Goal: Communication & Community: Ask a question

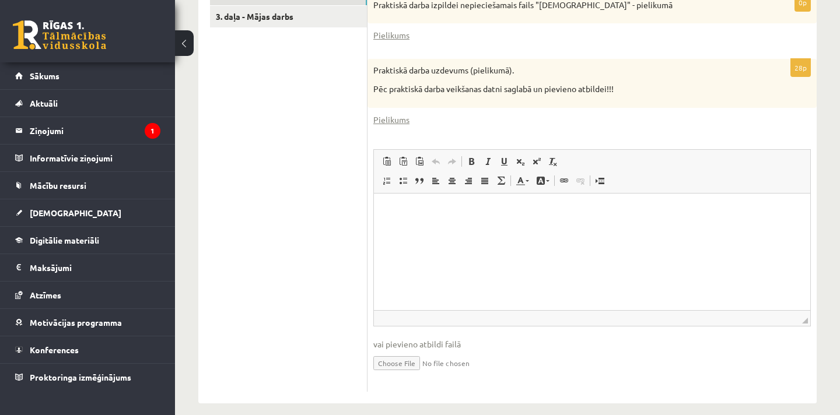
scroll to position [446, 0]
click at [396, 352] on input "file" at bounding box center [592, 364] width 438 height 24
type input "**********"
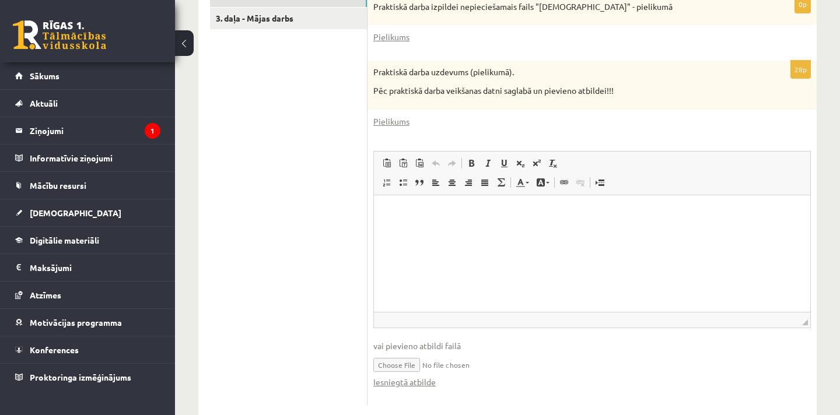
scroll to position [460, 0]
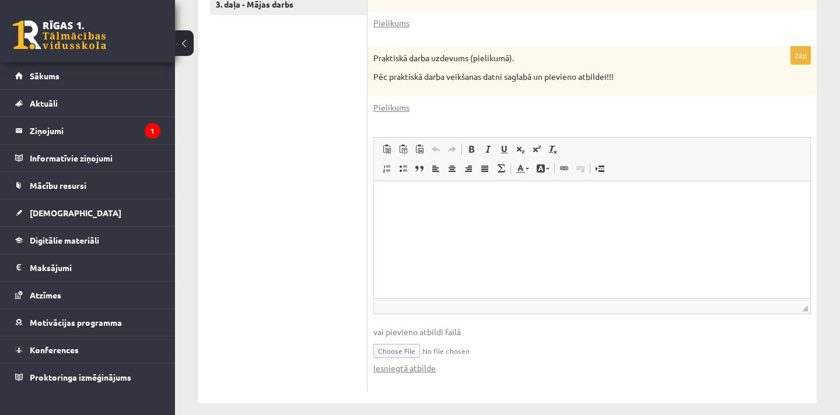
click at [464, 338] on input "file" at bounding box center [592, 350] width 438 height 24
click at [488, 216] on html at bounding box center [592, 199] width 436 height 36
click at [476, 338] on input "file" at bounding box center [592, 350] width 438 height 24
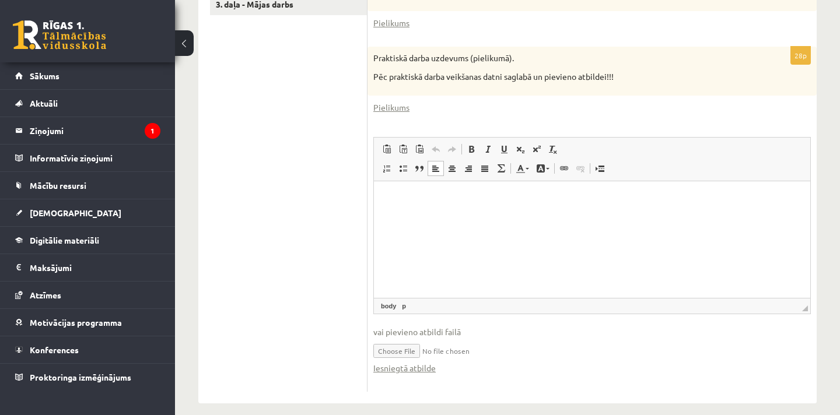
click at [459, 216] on html at bounding box center [592, 199] width 436 height 36
click at [405, 339] on input "file" at bounding box center [592, 350] width 438 height 24
type input "**********"
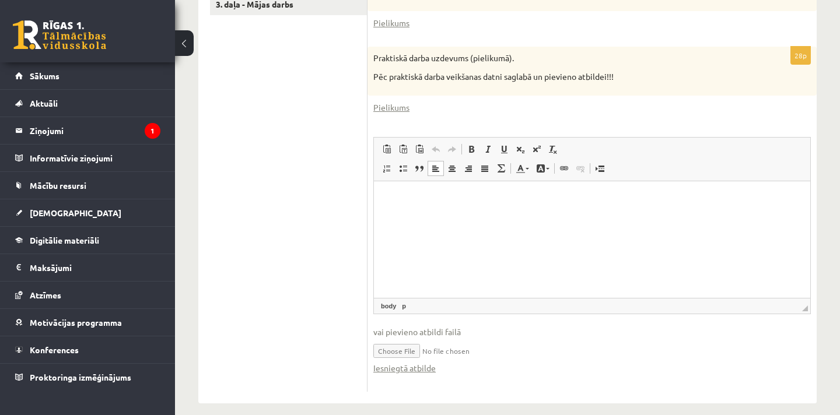
click at [464, 338] on input "file" at bounding box center [592, 350] width 438 height 24
click at [418, 362] on link "Iesniegtā atbilde" at bounding box center [404, 368] width 62 height 12
click at [410, 362] on link "Iesniegtā atbilde" at bounding box center [404, 368] width 62 height 12
click at [402, 102] on link "Pielikums" at bounding box center [391, 108] width 36 height 12
click at [396, 362] on link "Iesniegtā atbilde" at bounding box center [404, 368] width 62 height 12
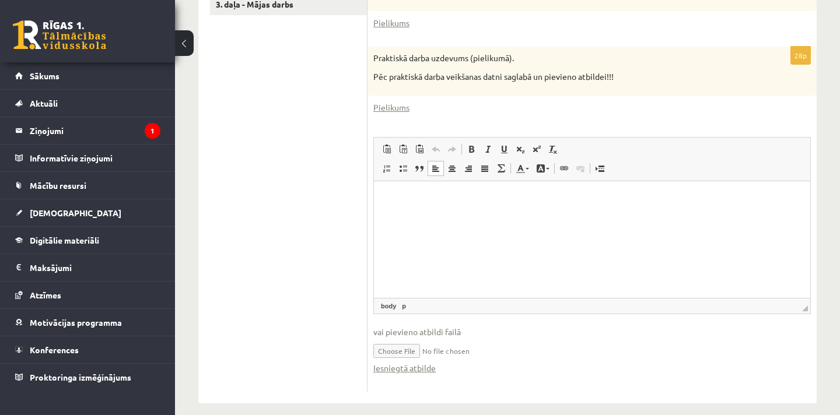
click at [613, 17] on div "Pielikums" at bounding box center [592, 23] width 438 height 12
click at [404, 338] on input "file" at bounding box center [592, 350] width 438 height 24
type input "**********"
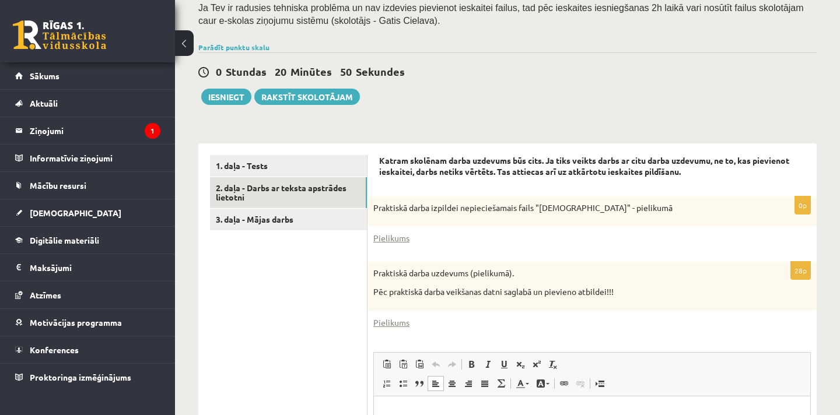
scroll to position [235, 0]
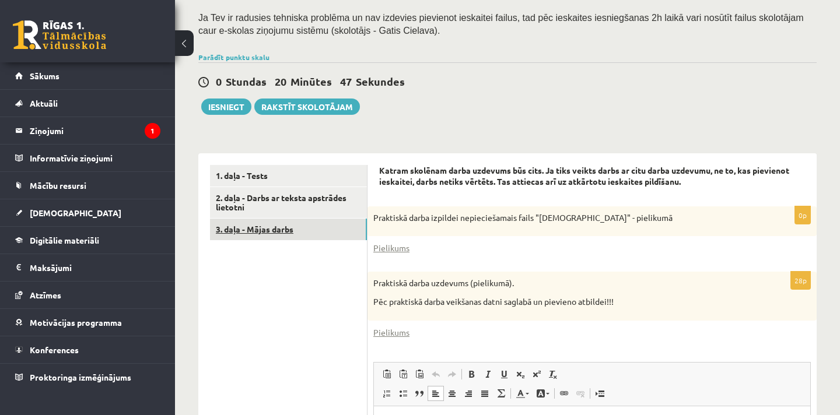
click at [303, 219] on link "3. daļa - Mājas darbs" at bounding box center [288, 230] width 157 height 22
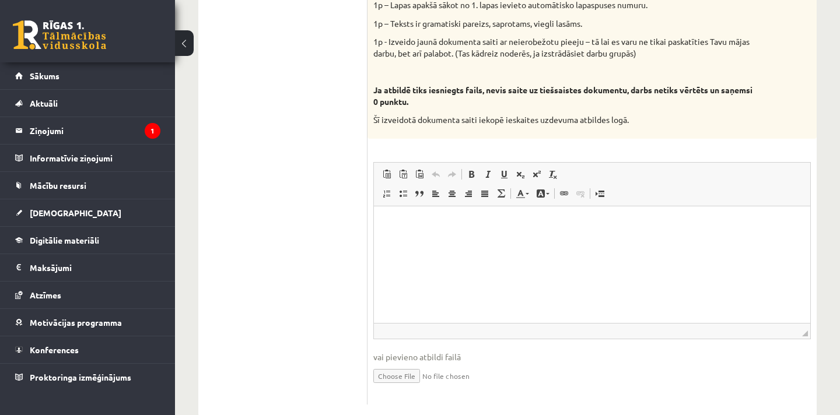
scroll to position [704, 0]
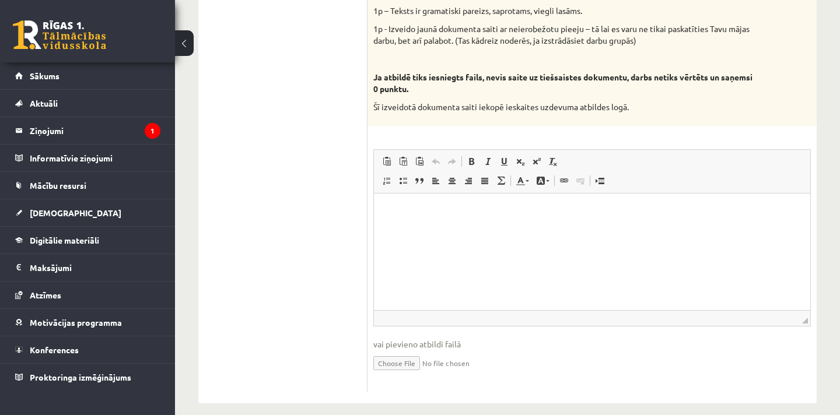
click at [448, 229] on html at bounding box center [592, 211] width 436 height 36
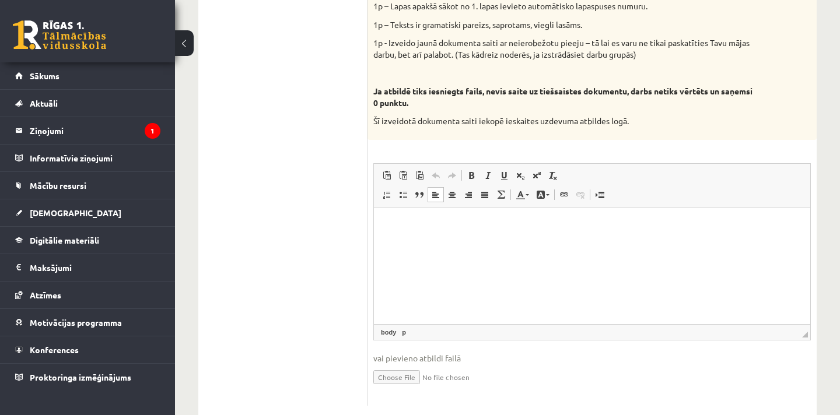
scroll to position [684, 0]
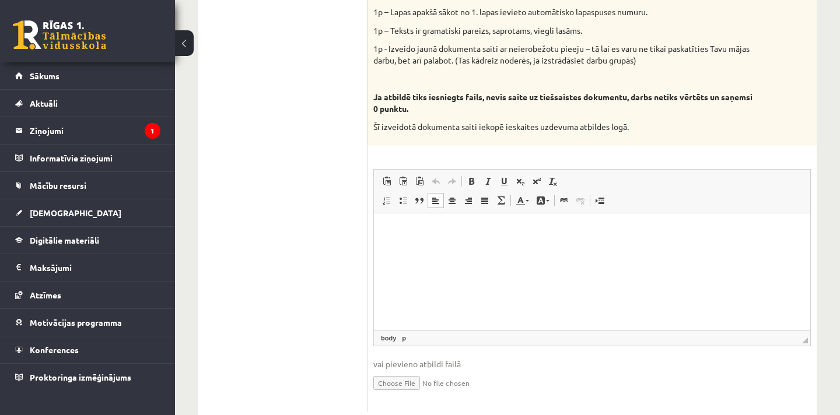
click at [450, 249] on html at bounding box center [592, 231] width 436 height 36
click at [574, 249] on html "**********" at bounding box center [592, 231] width 436 height 36
drag, startPoint x: 770, startPoint y: 229, endPoint x: 485, endPoint y: 216, distance: 284.5
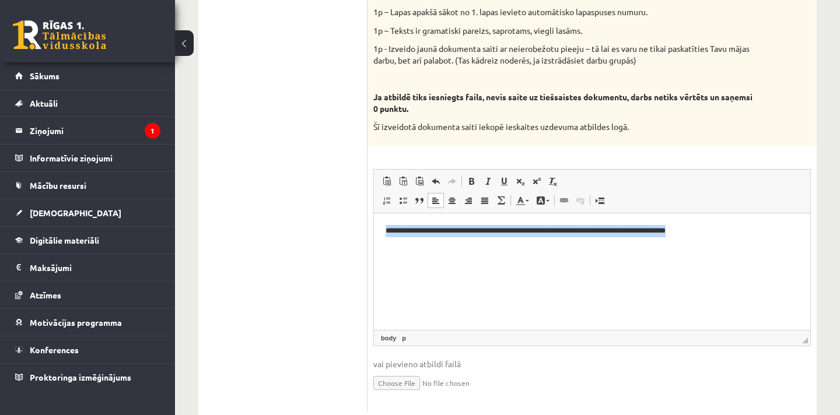
click at [485, 216] on html "**********" at bounding box center [592, 231] width 436 height 36
copy p "**********"
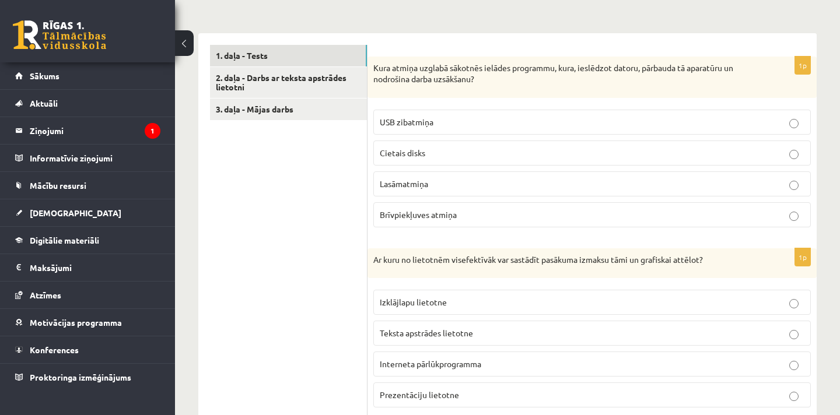
scroll to position [342, 0]
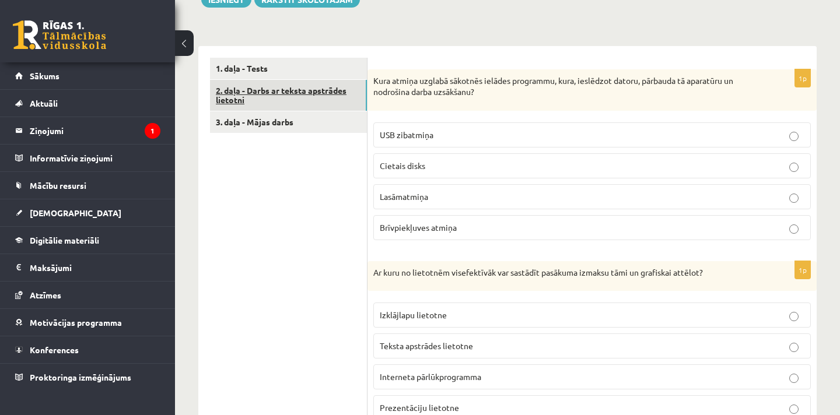
click at [290, 80] on link "2. daļa - Darbs ar teksta apstrādes lietotni" at bounding box center [288, 96] width 157 height 32
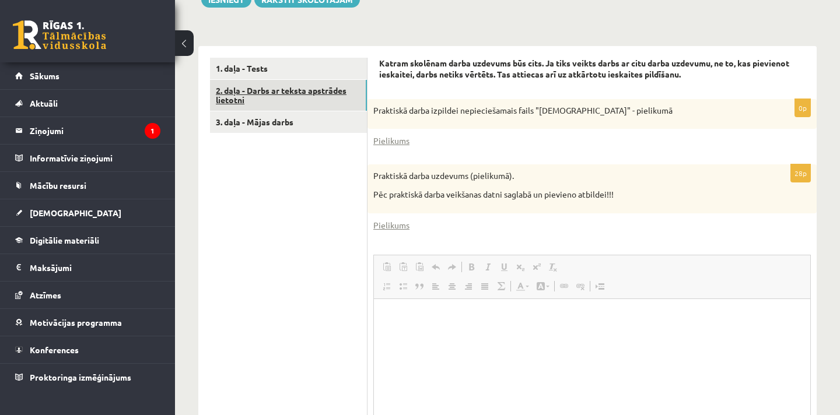
scroll to position [0, 0]
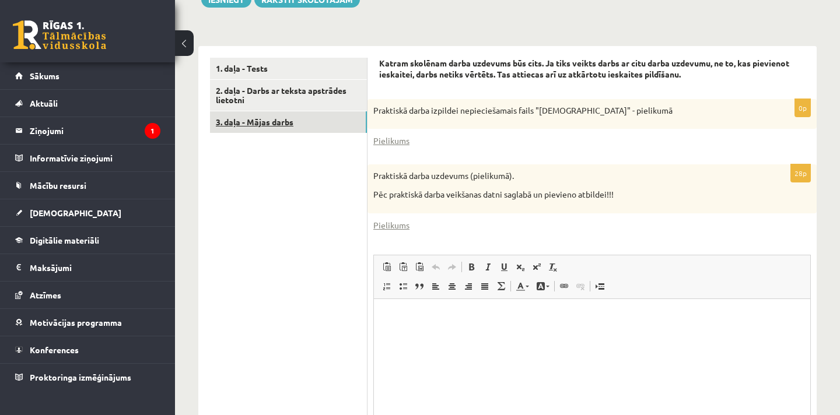
click at [292, 113] on link "3. daļa - Mājas darbs" at bounding box center [288, 122] width 157 height 22
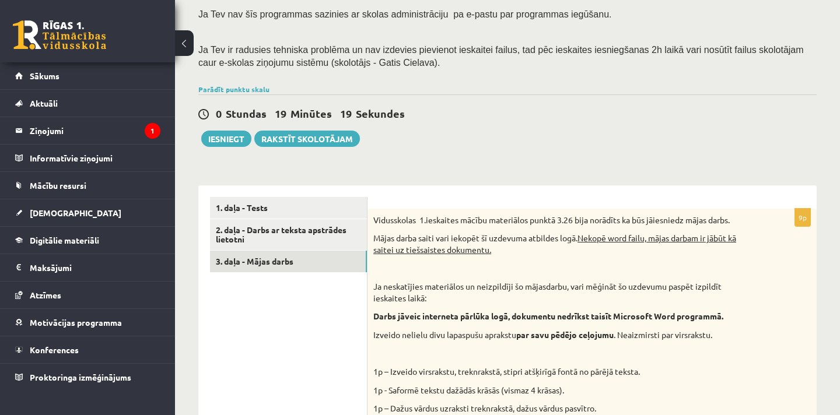
scroll to position [202, 0]
click at [345, 225] on link "2. daļa - Darbs ar teksta apstrādes lietotni" at bounding box center [288, 236] width 157 height 32
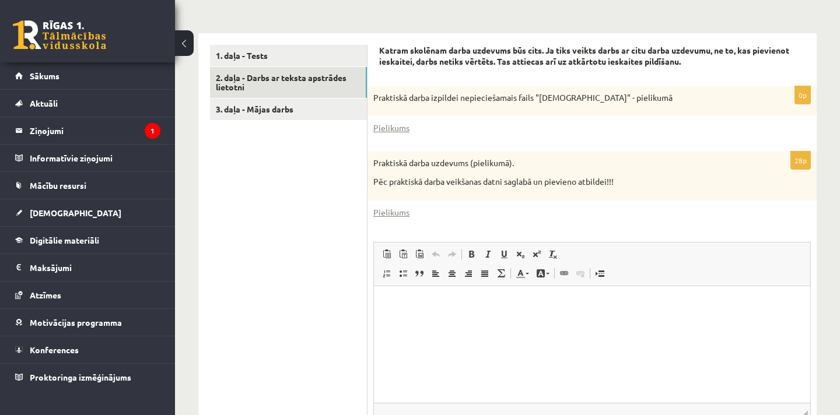
scroll to position [460, 0]
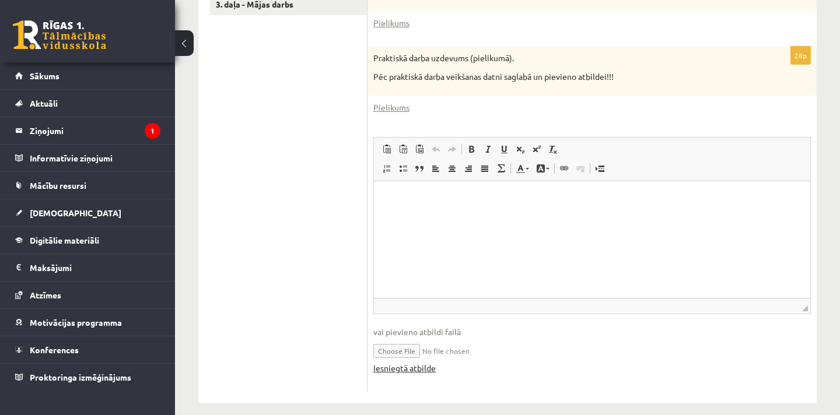
click at [408, 362] on link "Iesniegtā atbilde" at bounding box center [404, 368] width 62 height 12
click at [409, 338] on input "file" at bounding box center [592, 350] width 438 height 24
type input "**********"
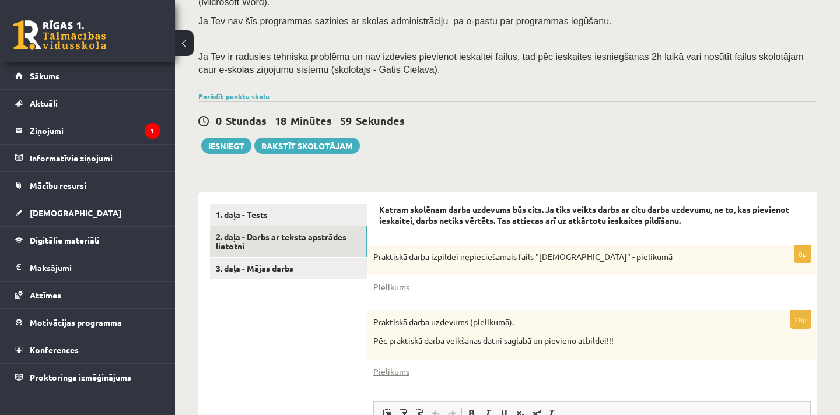
scroll to position [186, 0]
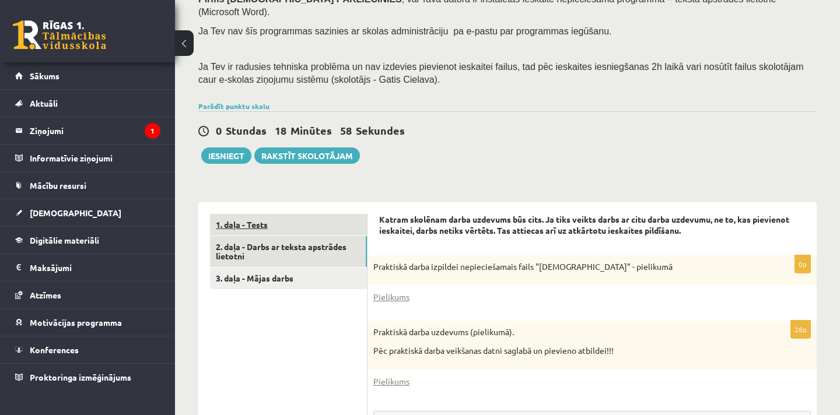
click at [279, 214] on link "1. daļa - Tests" at bounding box center [288, 225] width 157 height 22
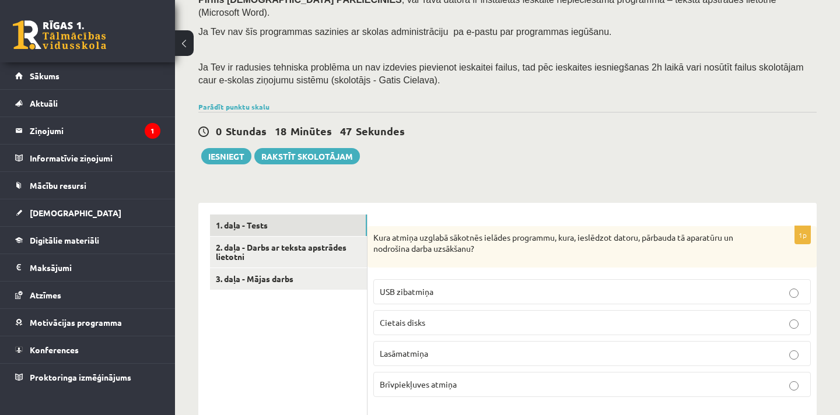
scroll to position [0, 0]
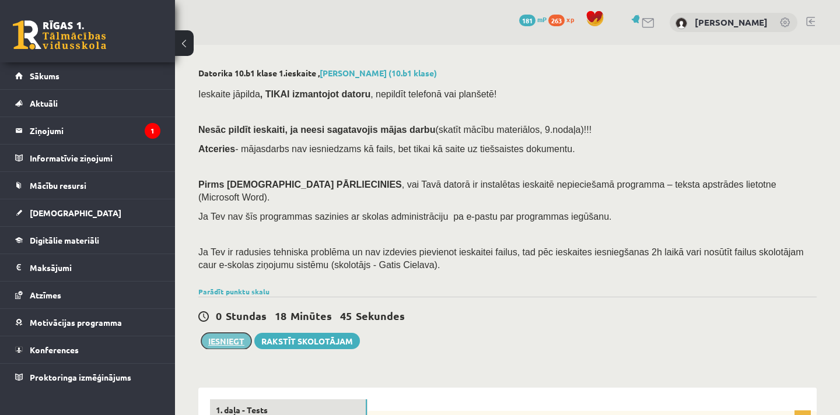
click at [239, 333] on button "Iesniegt" at bounding box center [226, 341] width 50 height 16
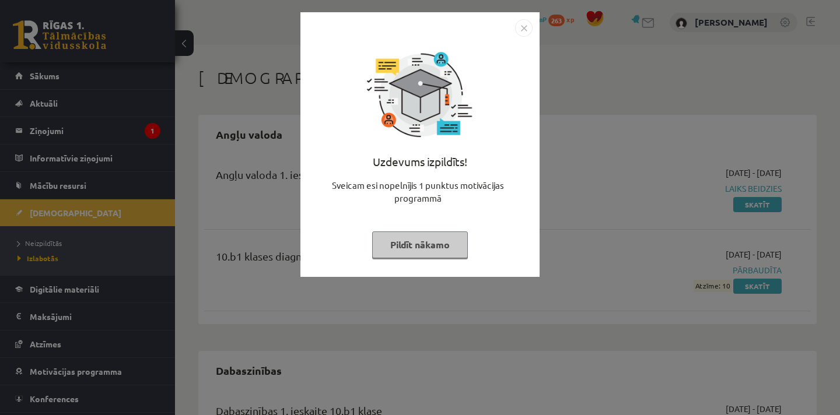
click at [439, 247] on button "Pildīt nākamo" at bounding box center [420, 245] width 96 height 27
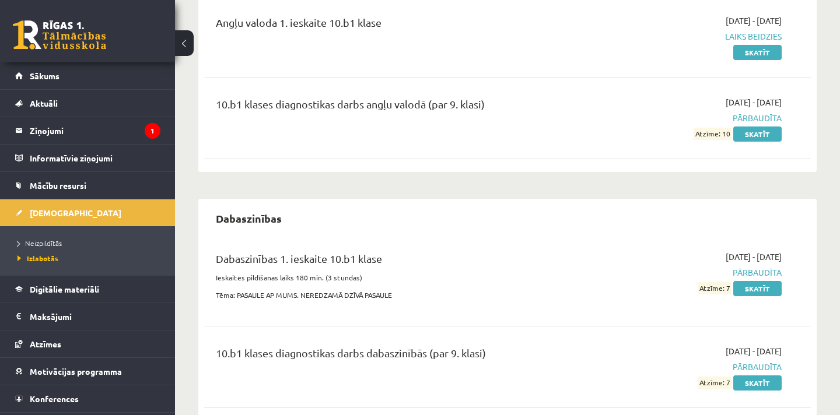
scroll to position [66, 0]
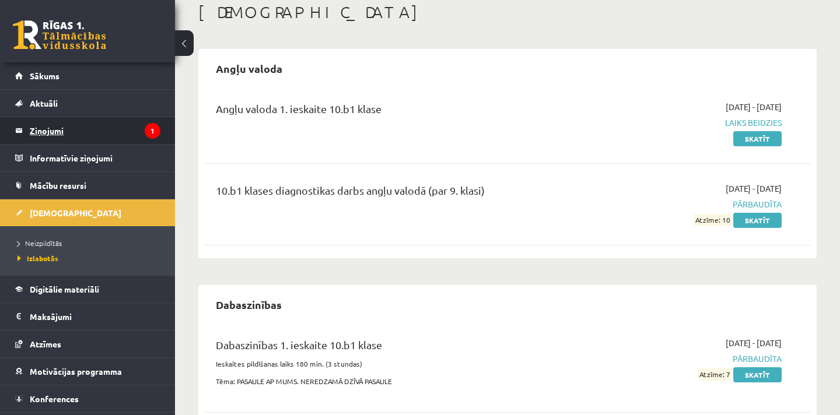
click at [53, 126] on legend "Ziņojumi 1" at bounding box center [95, 130] width 131 height 27
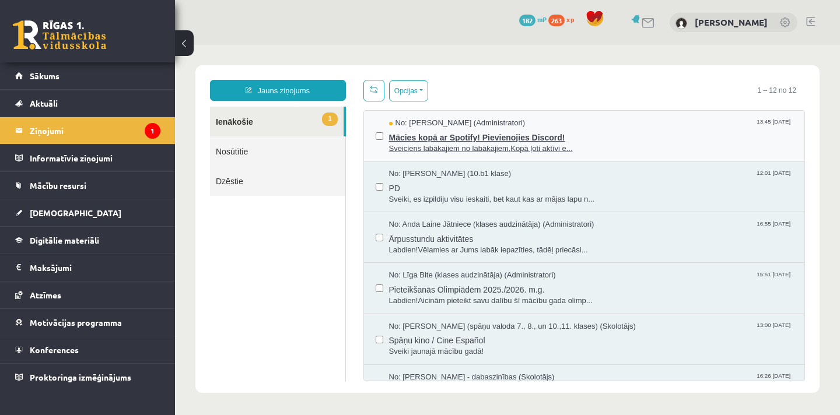
click at [420, 129] on span "Mācies kopā ar Spotify! Pievienojies Discord!" at bounding box center [591, 136] width 404 height 15
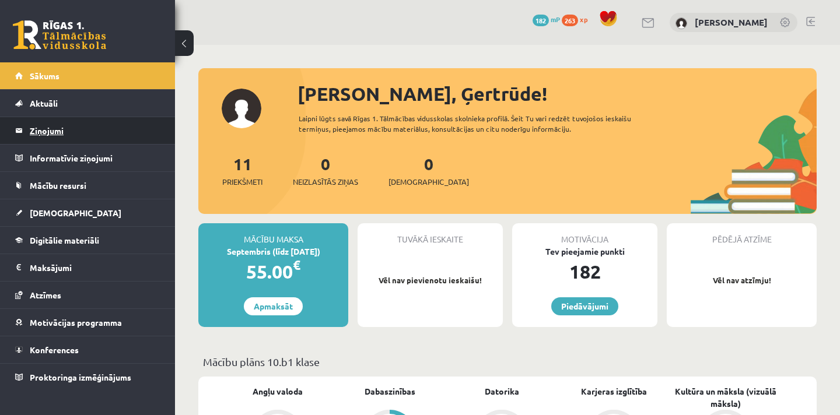
click at [46, 130] on legend "Ziņojumi 0" at bounding box center [95, 130] width 131 height 27
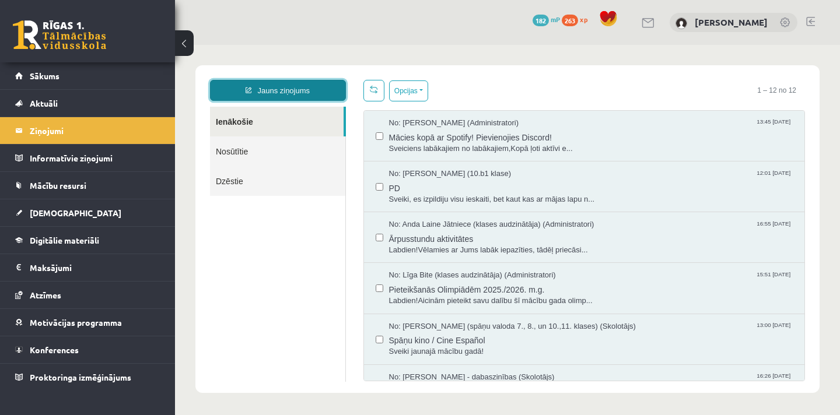
click at [279, 91] on link "Jauns ziņojums" at bounding box center [278, 90] width 136 height 21
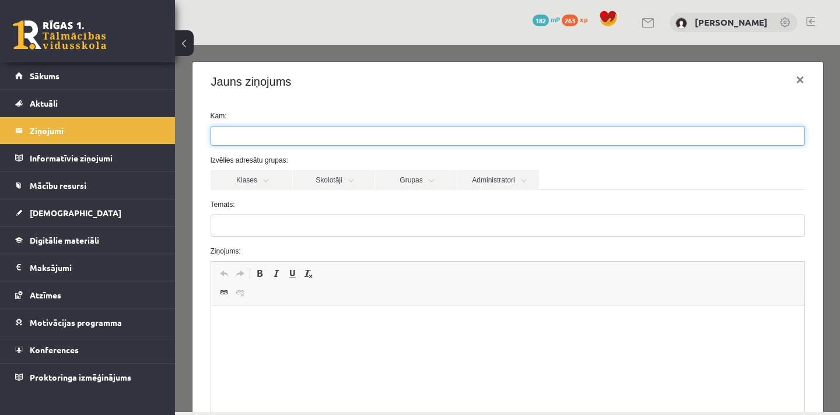
click at [270, 135] on ul at bounding box center [507, 136] width 593 height 19
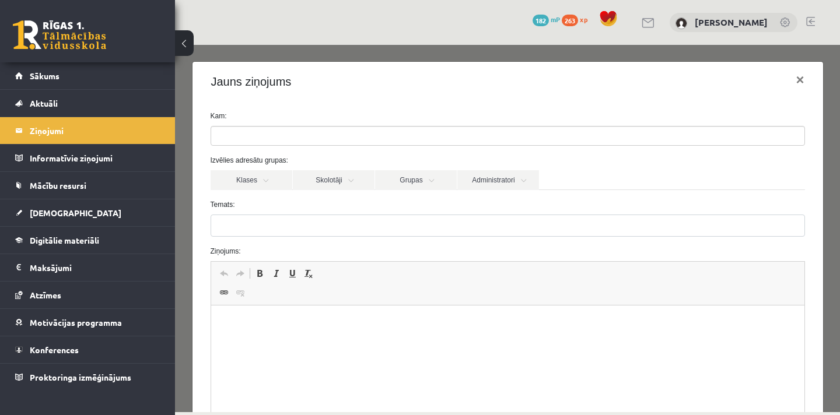
click at [298, 104] on div "Kam: Izvēlies adresātu grupas: Klases Skolotāji Grupas Administratori 10.b1 kla…" at bounding box center [508, 299] width 631 height 394
click at [319, 181] on link "Skolotāji" at bounding box center [334, 180] width 82 height 20
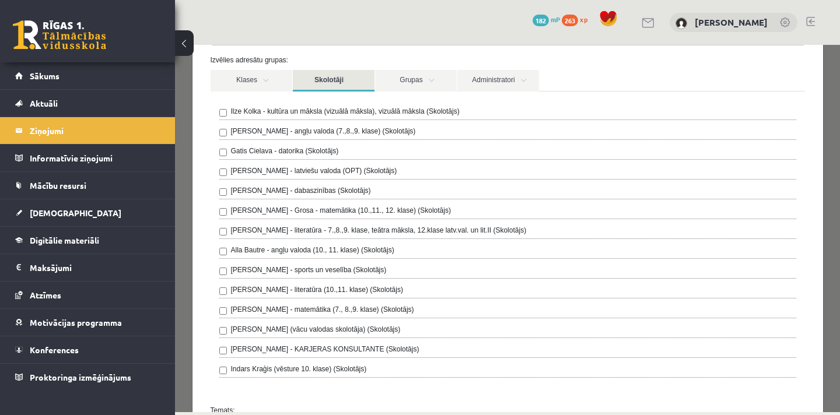
scroll to position [106, 0]
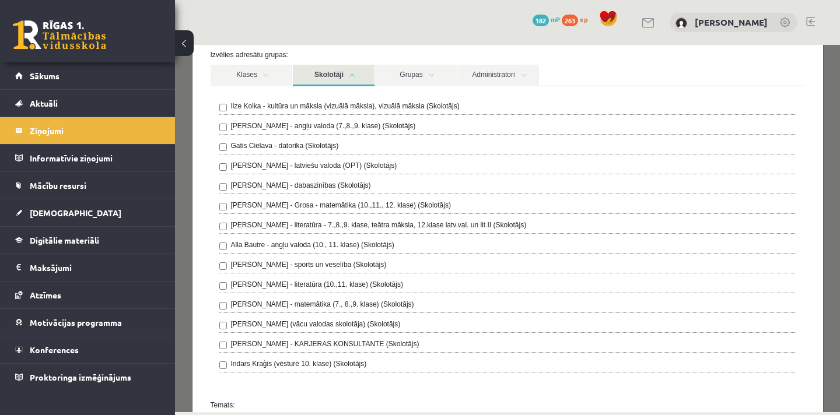
click at [299, 144] on label "Gatis Cielava - datorika (Skolotājs)" at bounding box center [285, 146] width 108 height 11
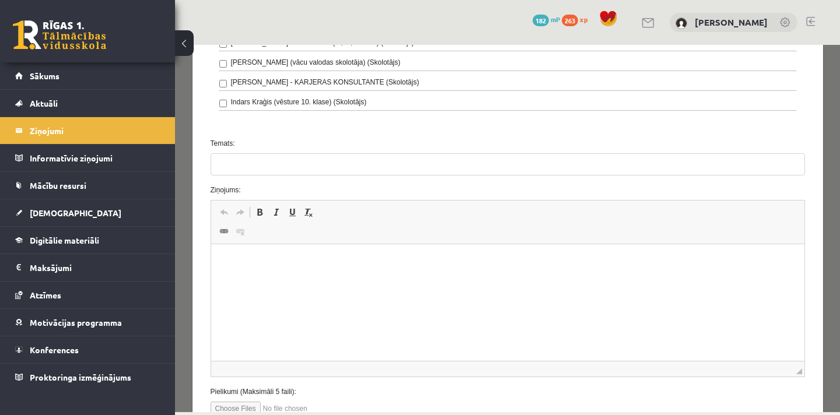
scroll to position [366, 0]
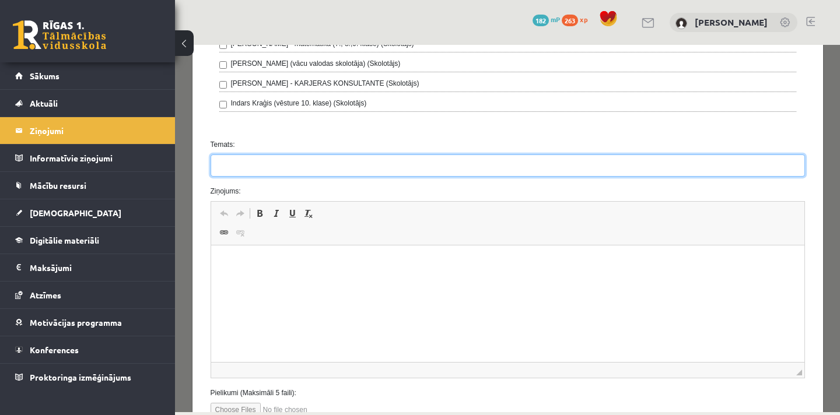
click at [400, 170] on input "Temats:" at bounding box center [508, 166] width 595 height 22
type input "**********"
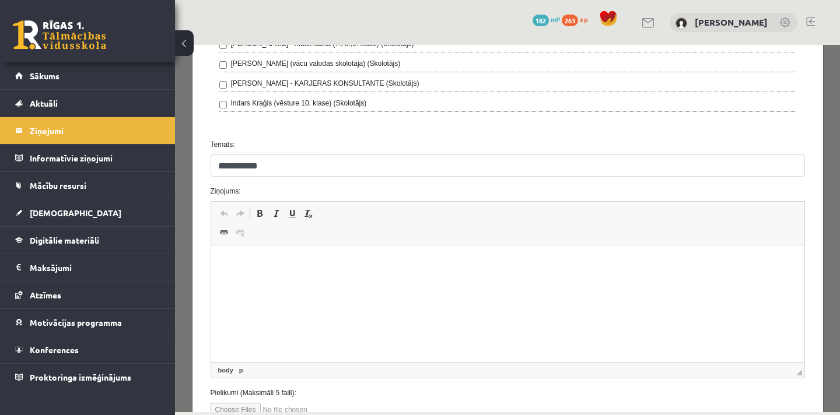
click at [289, 281] on html at bounding box center [507, 264] width 593 height 36
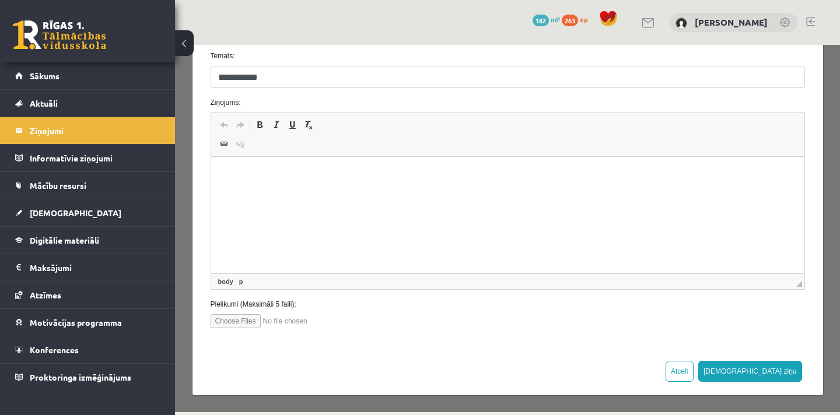
scroll to position [452, 0]
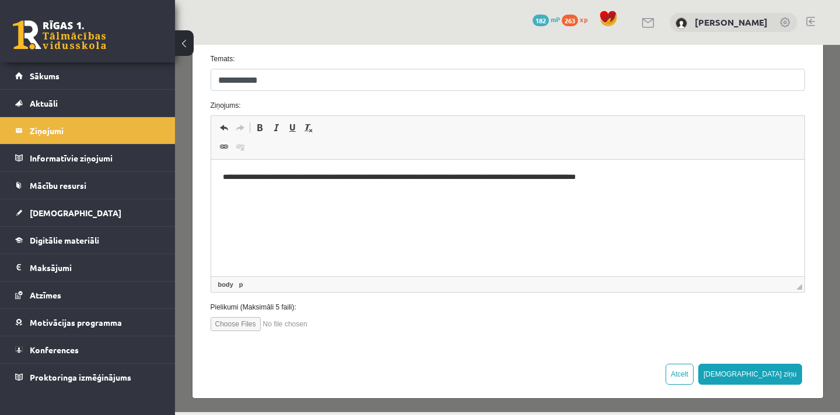
click at [541, 175] on p "**********" at bounding box center [507, 178] width 570 height 12
click at [546, 176] on p "**********" at bounding box center [507, 178] width 570 height 12
click at [647, 176] on p "**********" at bounding box center [507, 178] width 570 height 12
click at [480, 195] on html "**********" at bounding box center [507, 178] width 593 height 36
click at [225, 146] on span at bounding box center [223, 146] width 9 height 9
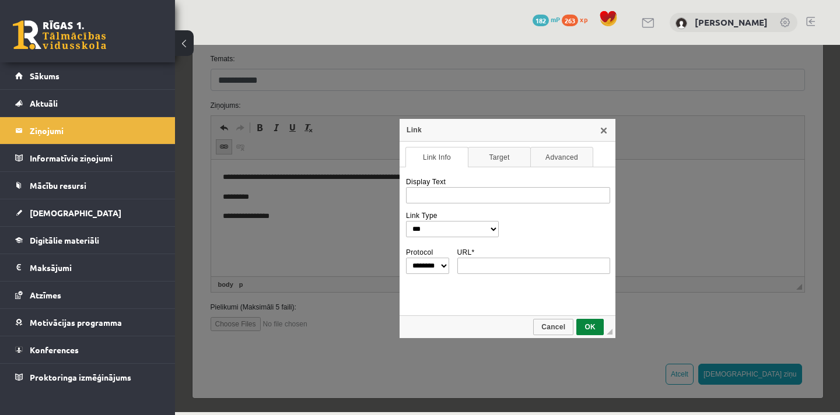
scroll to position [0, 0]
click at [600, 133] on link "X" at bounding box center [603, 129] width 9 height 9
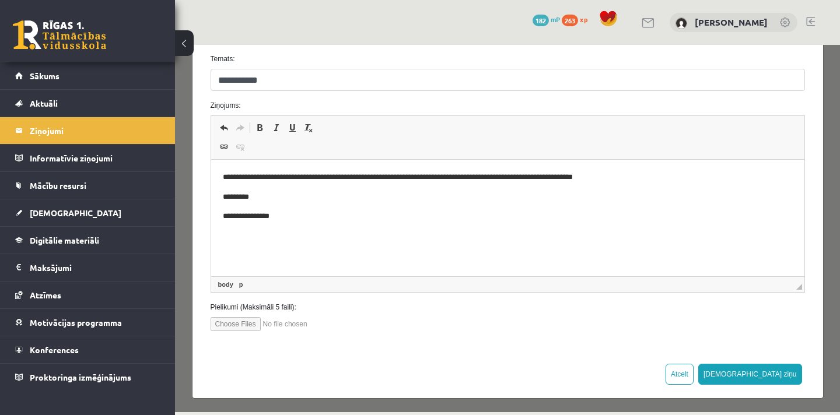
click at [242, 324] on input "file" at bounding box center [277, 324] width 132 height 14
type input "**********"
click at [780, 375] on button "[DEMOGRAPHIC_DATA] ziņu" at bounding box center [750, 374] width 104 height 21
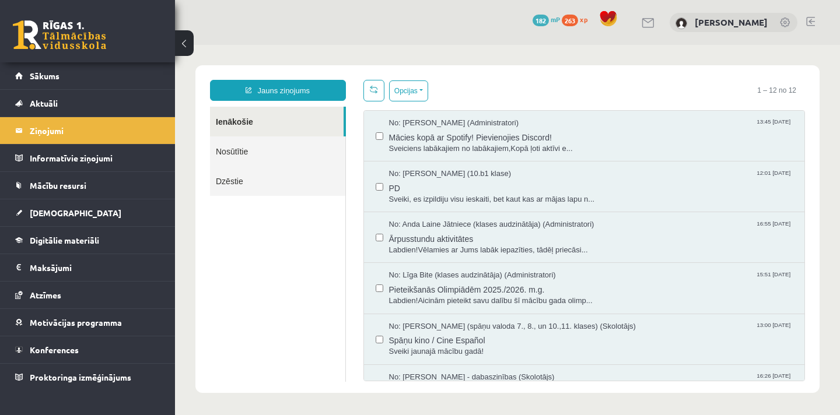
click at [230, 150] on link "Nosūtītie" at bounding box center [277, 152] width 135 height 30
